Goal: Transaction & Acquisition: Purchase product/service

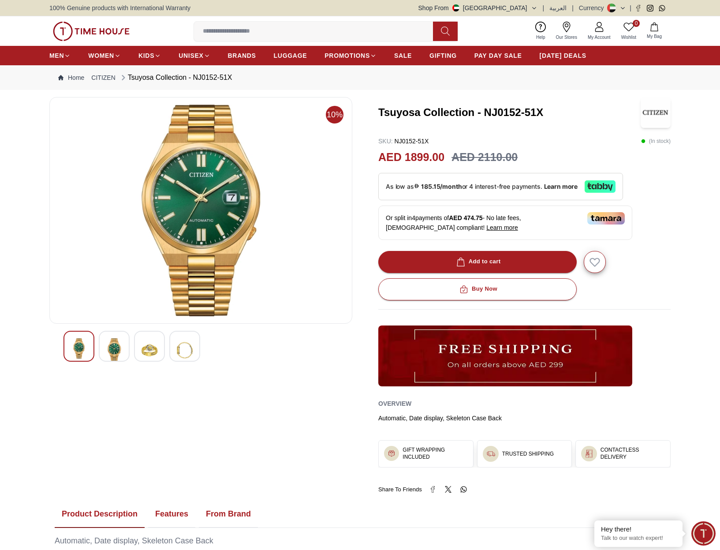
click at [108, 350] on img at bounding box center [114, 350] width 16 height 24
click at [85, 350] on img at bounding box center [79, 350] width 16 height 24
click at [108, 346] on img at bounding box center [114, 350] width 16 height 24
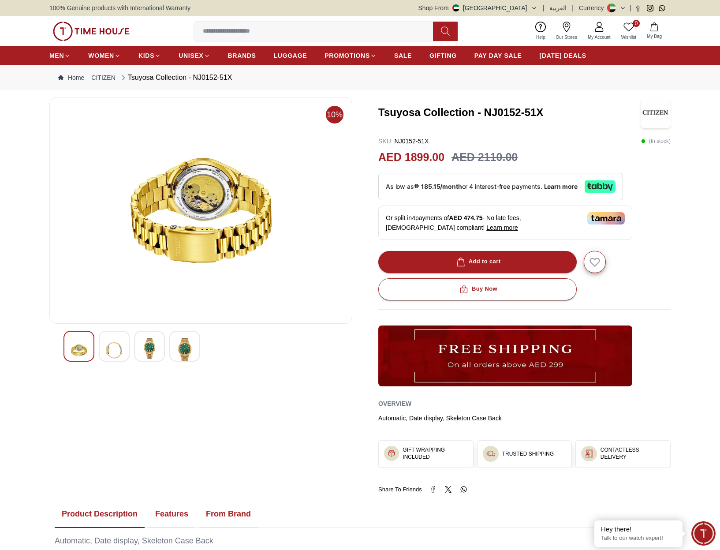
click at [130, 345] on div at bounding box center [200, 346] width 275 height 31
click at [149, 343] on img at bounding box center [149, 348] width 16 height 20
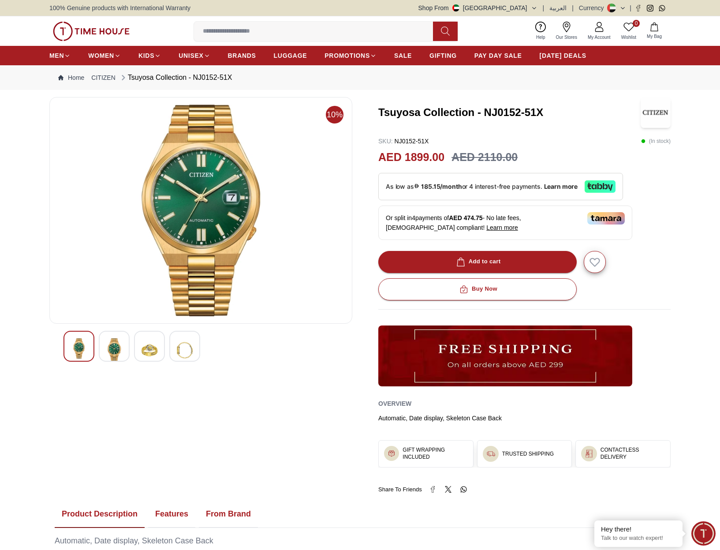
click at [189, 340] on img at bounding box center [185, 350] width 16 height 24
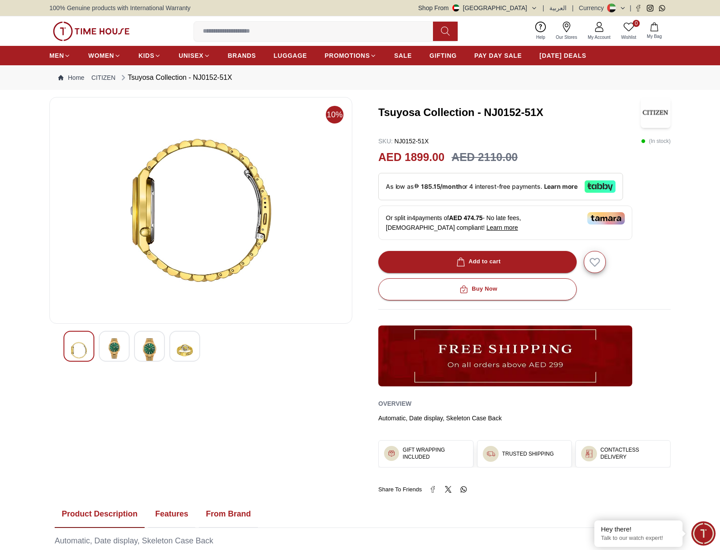
click at [63, 342] on div at bounding box center [78, 346] width 31 height 31
click at [81, 342] on img at bounding box center [79, 350] width 16 height 24
click at [115, 347] on img at bounding box center [114, 348] width 16 height 20
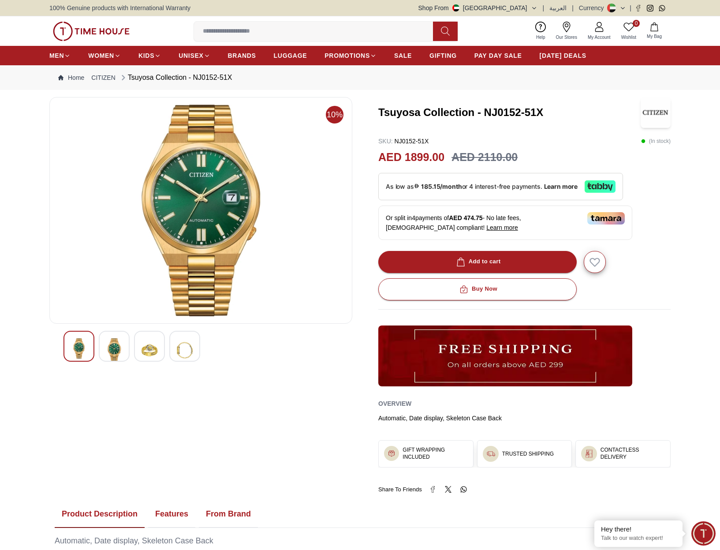
click at [140, 348] on div at bounding box center [149, 346] width 31 height 31
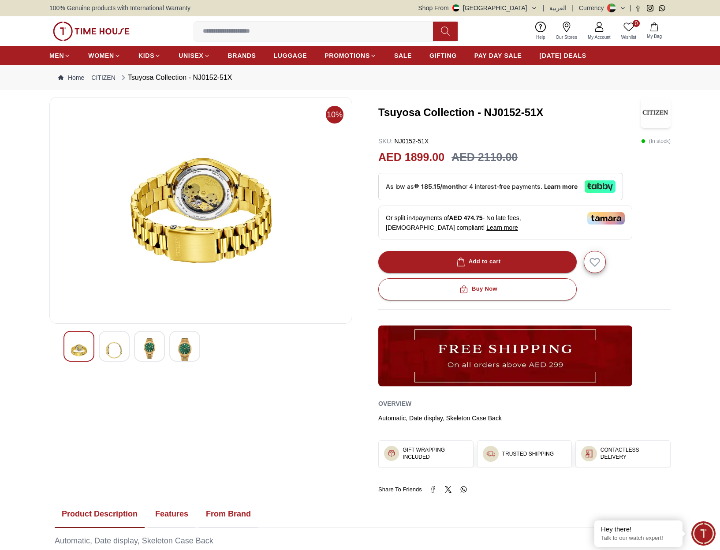
click at [112, 346] on img at bounding box center [114, 350] width 16 height 24
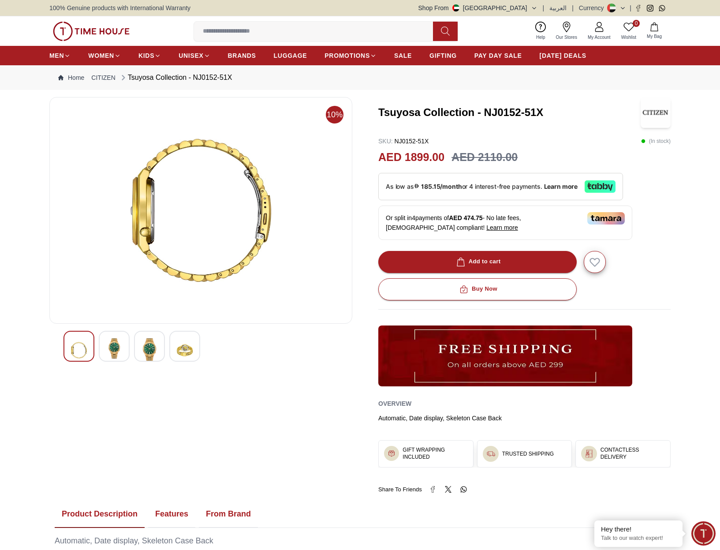
click at [89, 349] on div at bounding box center [78, 346] width 31 height 31
click at [129, 347] on div at bounding box center [114, 346] width 31 height 31
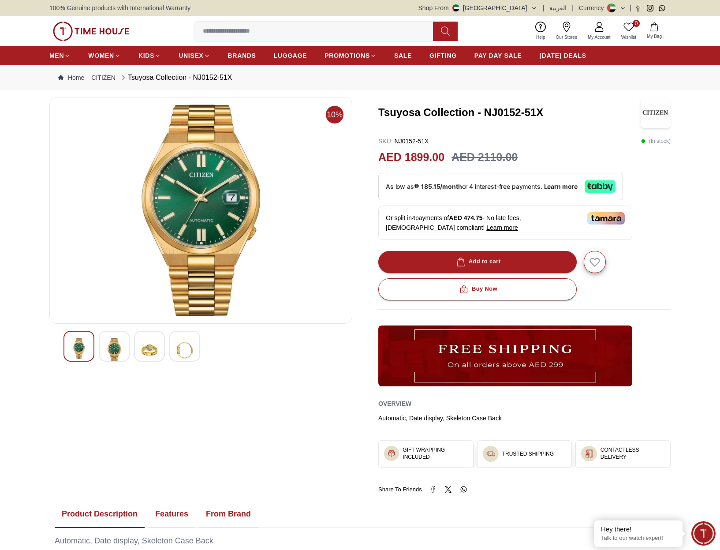
click at [279, 368] on div "10%" at bounding box center [200, 295] width 303 height 396
